Goal: Information Seeking & Learning: Learn about a topic

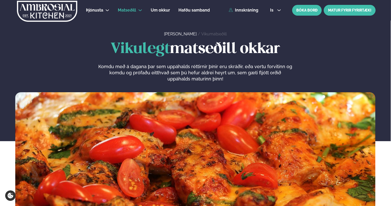
click at [344, 11] on link "MATUR FYRIR FYRIRTÆKI" at bounding box center [350, 10] width 52 height 11
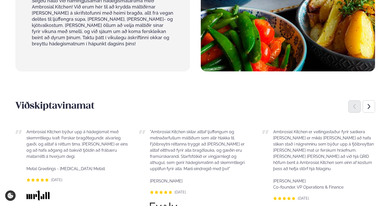
scroll to position [282, 0]
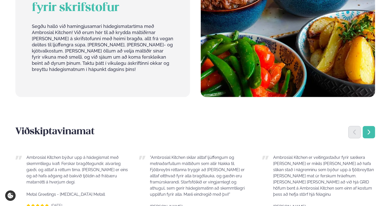
click at [370, 129] on icon "Next slide" at bounding box center [369, 132] width 6 height 6
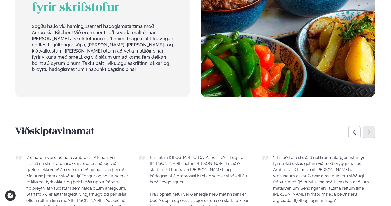
click at [370, 126] on div "Next slide" at bounding box center [369, 132] width 12 height 12
click at [358, 126] on div "Previous slide" at bounding box center [354, 132] width 12 height 12
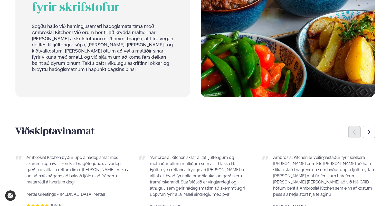
click at [358, 126] on div "Previous slide" at bounding box center [354, 132] width 12 height 12
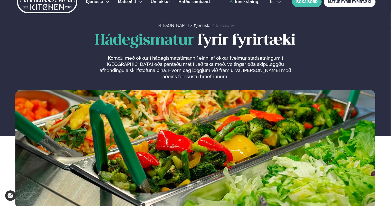
scroll to position [0, 0]
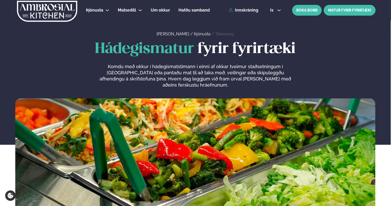
click at [343, 12] on link "MATUR FYRIR FYRIRTÆKI" at bounding box center [350, 10] width 52 height 11
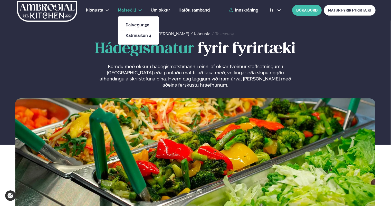
click at [140, 8] on li "Matseðill Dalvegur 30 Katrínartún 4" at bounding box center [130, 10] width 24 height 12
click at [139, 37] on link "Katrínartún 4" at bounding box center [138, 36] width 26 height 4
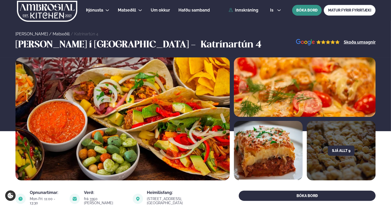
click at [309, 9] on button "BÓKA BORÐ" at bounding box center [307, 10] width 30 height 11
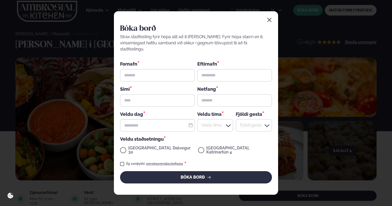
click at [269, 23] on icon "button" at bounding box center [269, 19] width 5 height 5
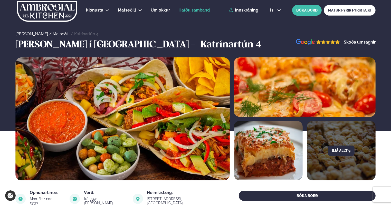
drag, startPoint x: 207, startPoint y: 11, endPoint x: 207, endPoint y: 14, distance: 2.8
click at [207, 11] on span "Hafðu samband" at bounding box center [193, 10] width 31 height 5
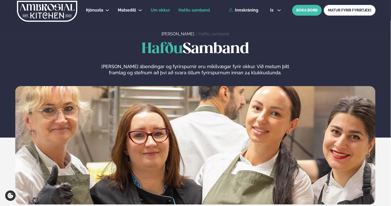
click at [164, 10] on span "Um okkur" at bounding box center [160, 10] width 19 height 5
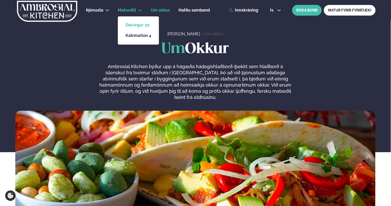
click at [138, 26] on link "Dalvegur 30" at bounding box center [138, 25] width 26 height 4
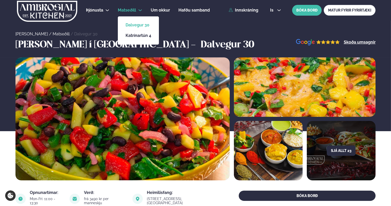
click at [142, 9] on icon at bounding box center [140, 10] width 4 height 4
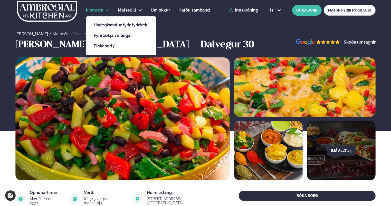
click at [106, 7] on li "Þjónusta Hádegismatur fyrir fyrirtæki Fyrirtækja veitingar Einkapartý" at bounding box center [97, 10] width 23 height 12
click at [114, 27] on link "Hádegismatur fyrir fyrirtæki" at bounding box center [121, 25] width 55 height 4
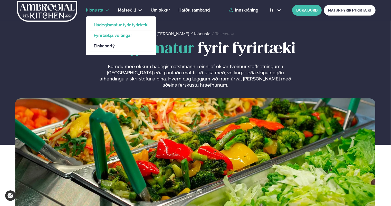
click at [106, 35] on link "Fyrirtækja veitingar" at bounding box center [121, 36] width 55 height 4
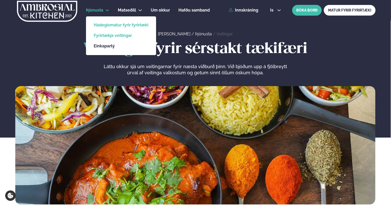
click at [114, 26] on link "Hádegismatur fyrir fyrirtæki" at bounding box center [121, 25] width 55 height 4
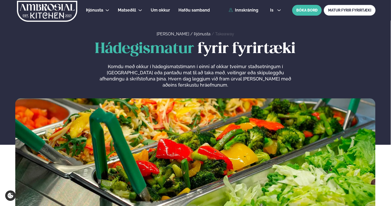
click at [194, 33] on link "Þjónusta" at bounding box center [202, 34] width 17 height 5
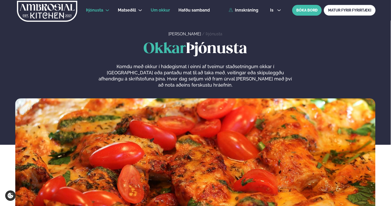
click at [162, 9] on span "Um okkur" at bounding box center [160, 10] width 19 height 5
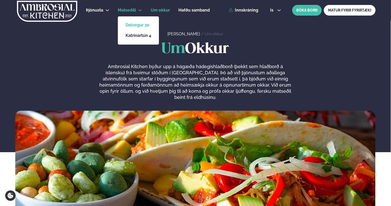
click at [140, 25] on link "Dalvegur 30" at bounding box center [138, 25] width 26 height 4
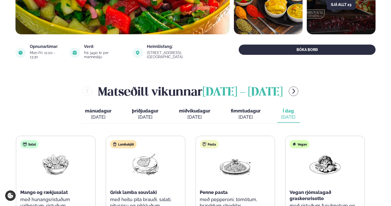
scroll to position [180, 0]
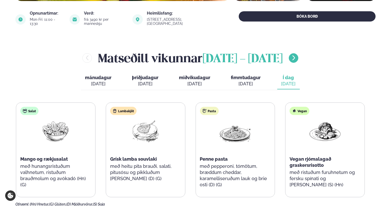
click at [297, 55] on icon "menu-btn-right" at bounding box center [293, 58] width 6 height 6
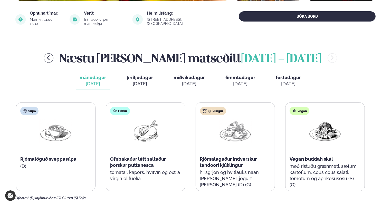
click at [301, 53] on div "Næstu [PERSON_NAME] matseðill [DATE] - [DATE]" at bounding box center [190, 58] width 350 height 17
click at [50, 55] on icon "menu-btn-left" at bounding box center [48, 57] width 3 height 5
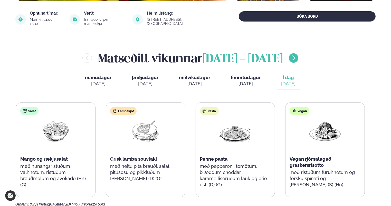
click at [298, 54] on button "menu-btn-right" at bounding box center [293, 57] width 9 height 9
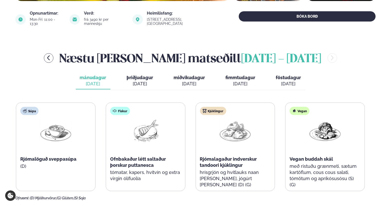
click at [295, 75] on span "föstudagur" at bounding box center [288, 77] width 25 height 5
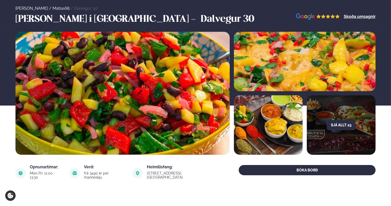
scroll to position [0, 0]
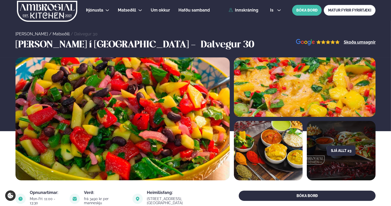
click at [36, 12] on img at bounding box center [46, 11] width 61 height 21
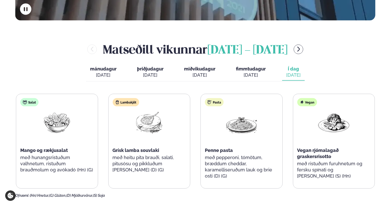
scroll to position [180, 0]
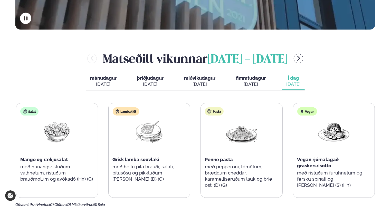
click at [303, 56] on button "menu-btn-right" at bounding box center [297, 58] width 9 height 9
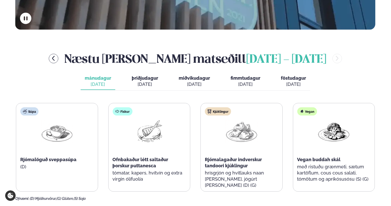
click at [290, 77] on span "föstudagur" at bounding box center [293, 77] width 25 height 5
